Goal: Information Seeking & Learning: Find specific fact

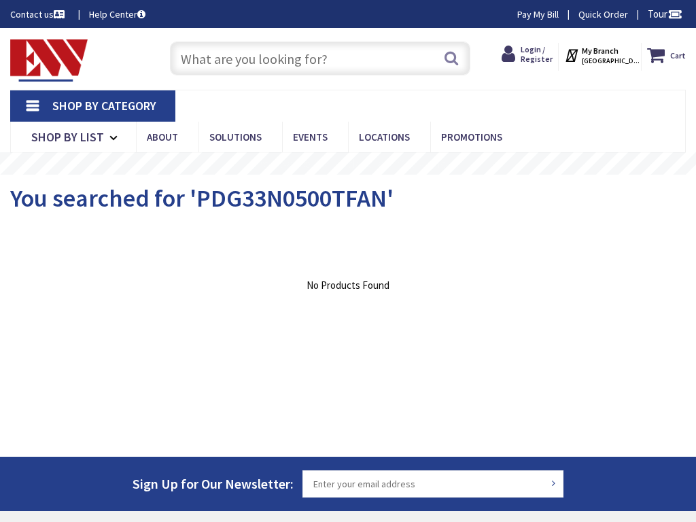
type input "[STREET_ADDRESS][PERSON_NAME][US_STATE]"
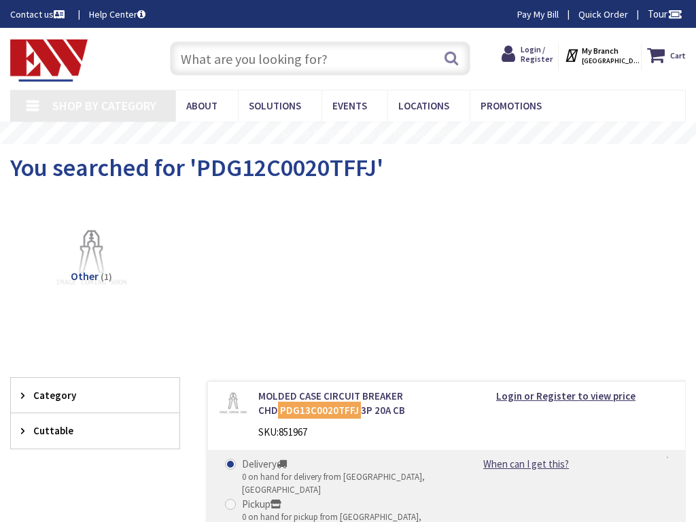
type input "[STREET_ADDRESS][PERSON_NAME][US_STATE]"
